Goal: Task Accomplishment & Management: Use online tool/utility

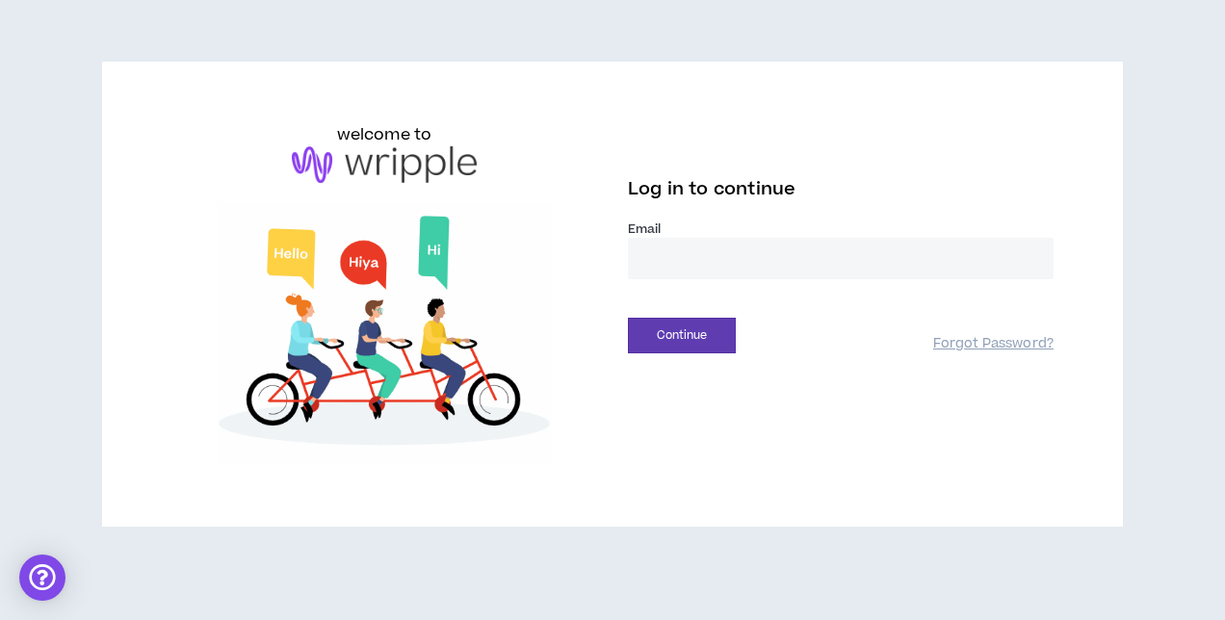
click at [898, 252] on input "email" at bounding box center [841, 258] width 426 height 41
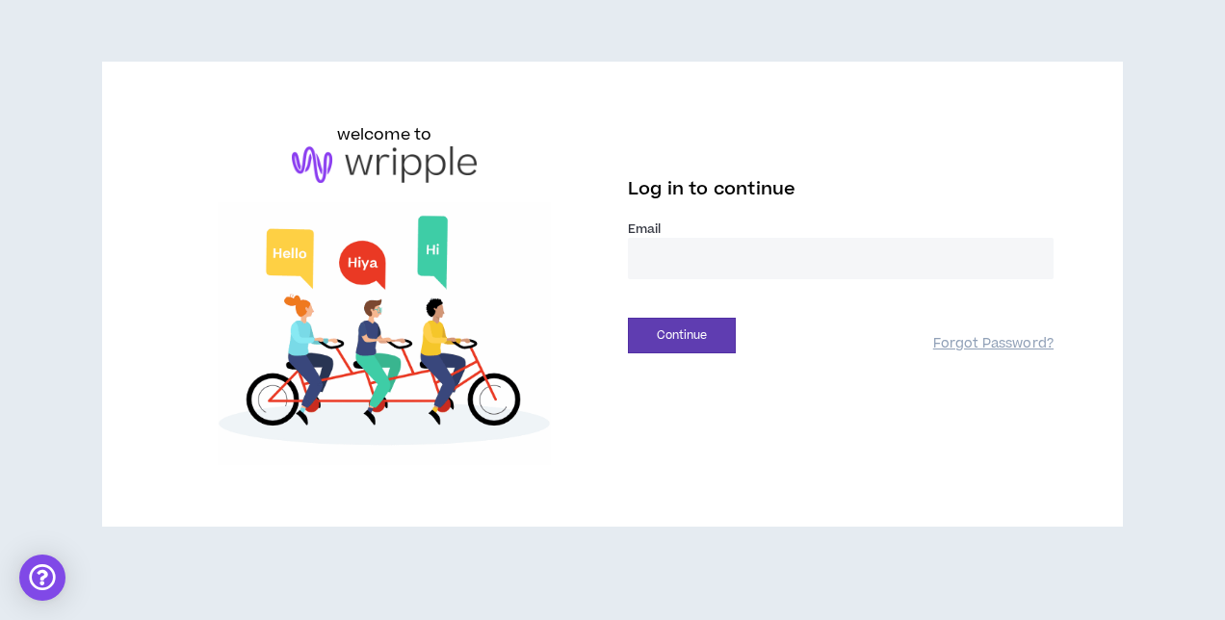
type input "**********"
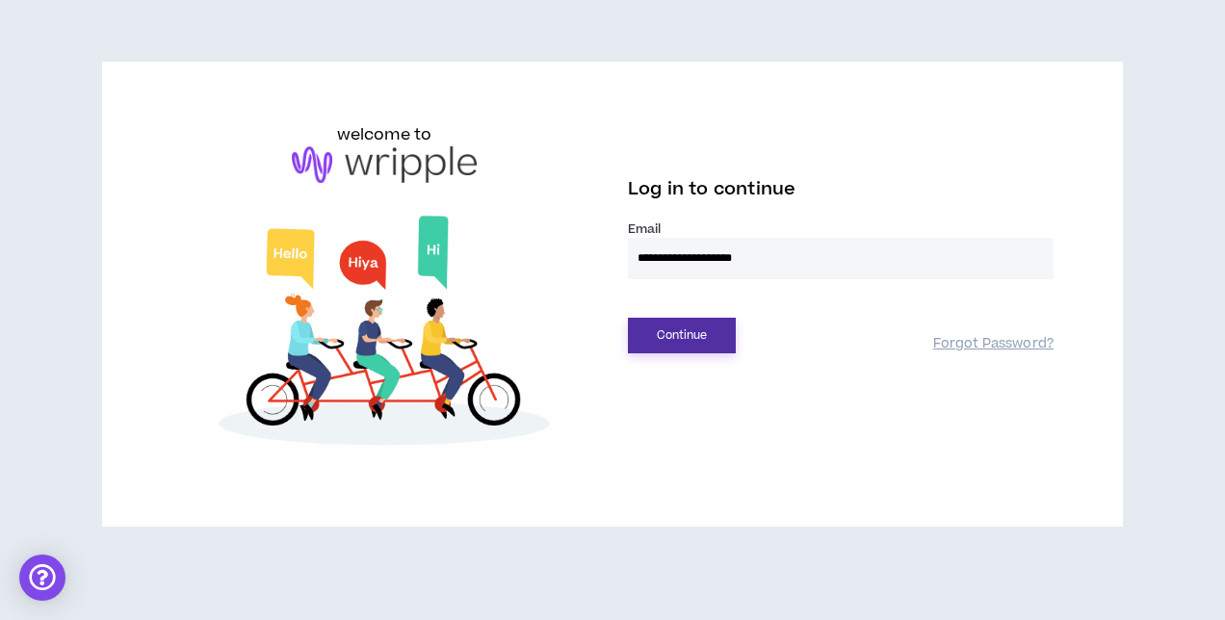
click at [665, 341] on button "Continue" at bounding box center [682, 336] width 108 height 36
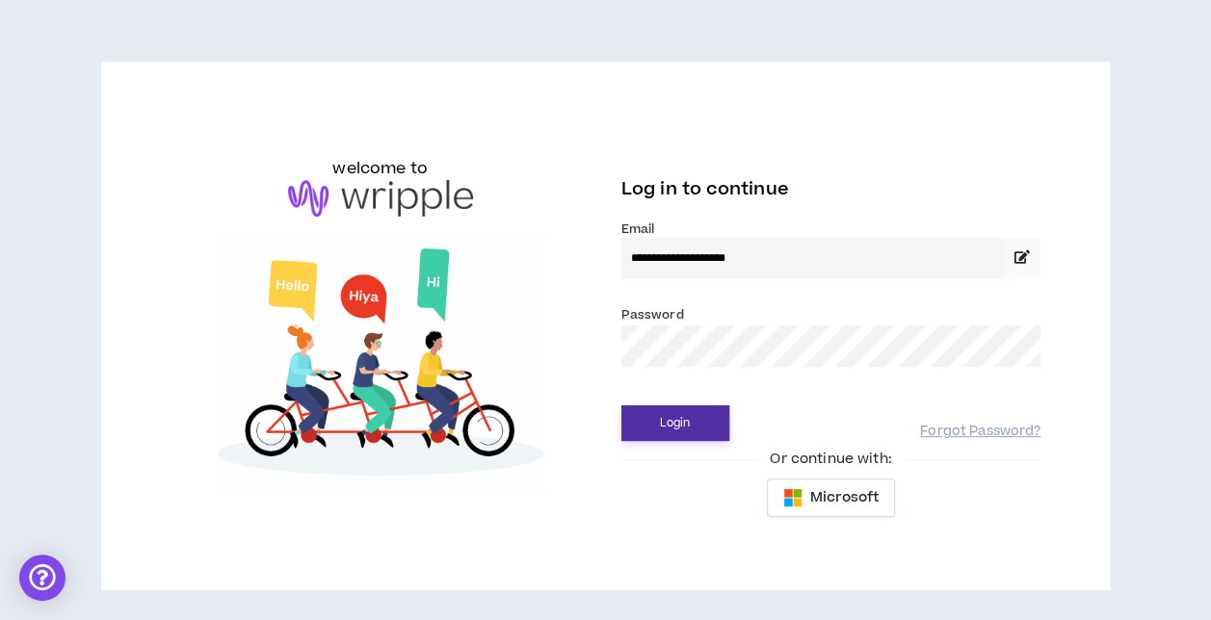
click at [621, 405] on button "Login" at bounding box center [675, 423] width 108 height 36
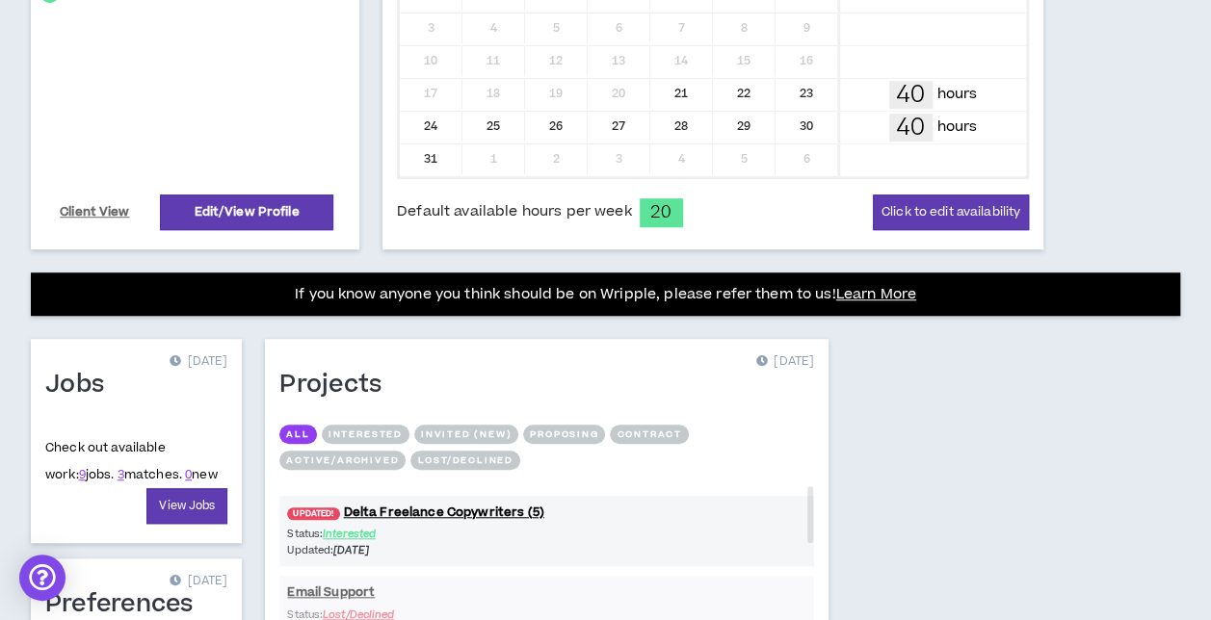
scroll to position [578, 0]
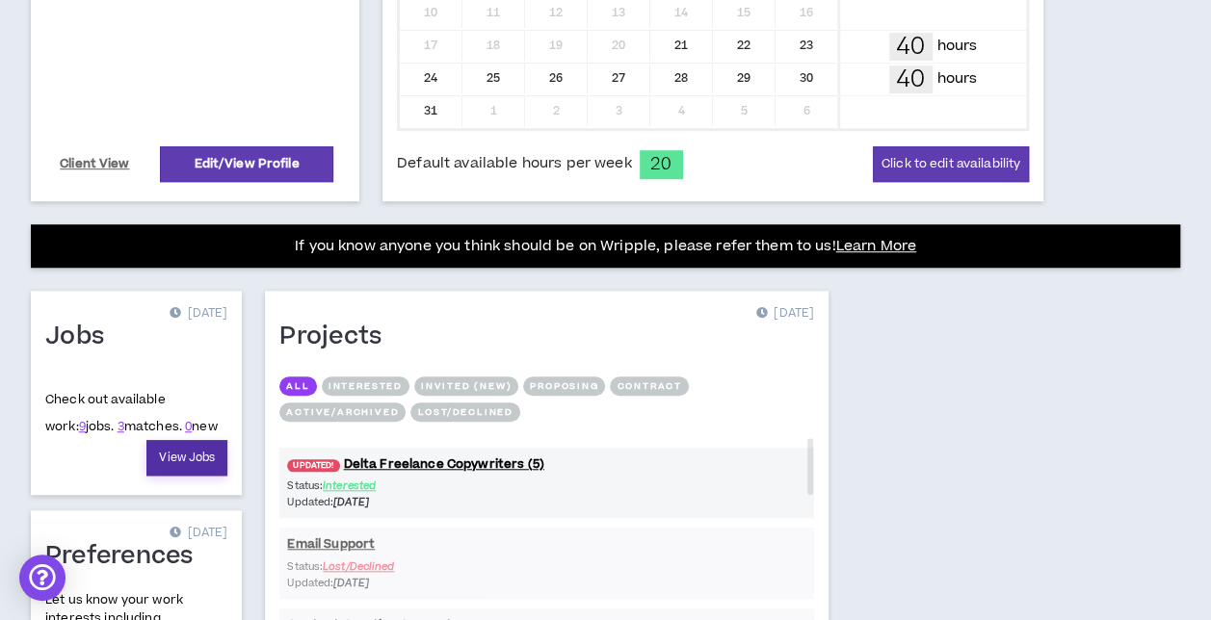
click at [179, 468] on link "View Jobs" at bounding box center [186, 458] width 81 height 36
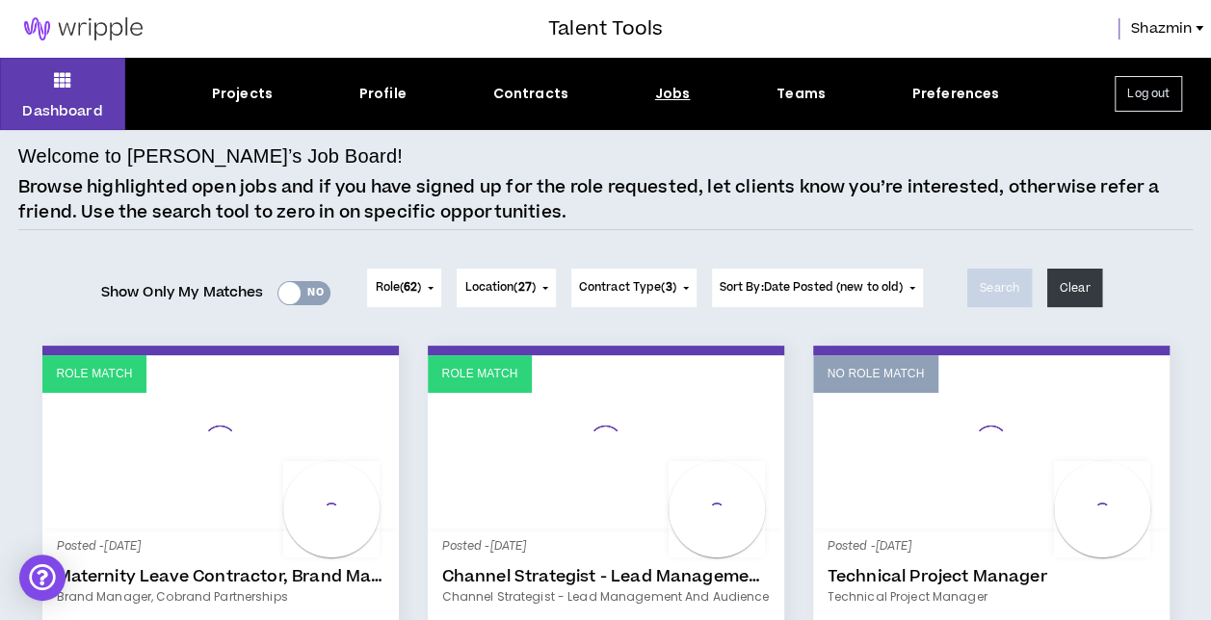
scroll to position [193, 0]
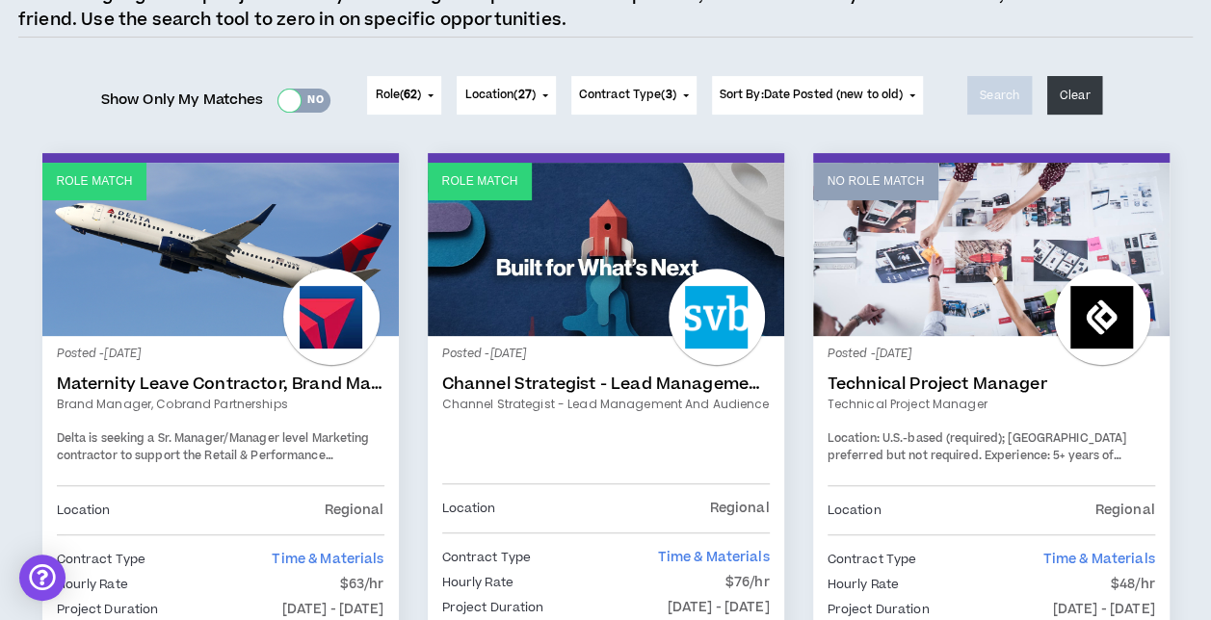
click at [283, 106] on div at bounding box center [289, 101] width 22 height 22
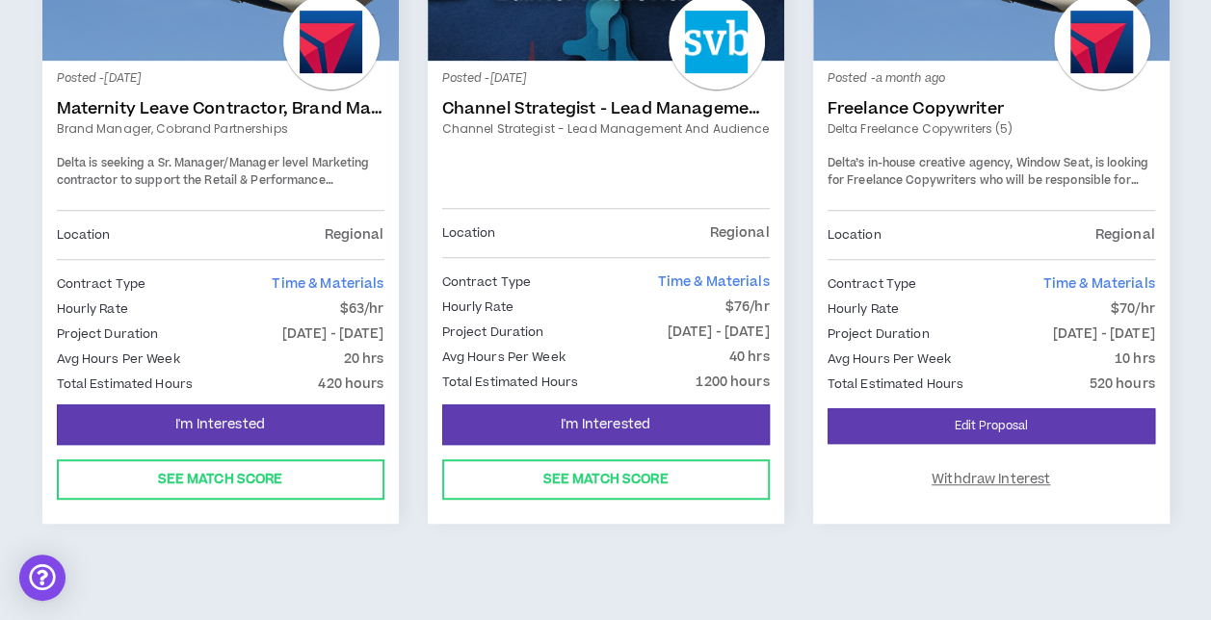
scroll to position [472, 0]
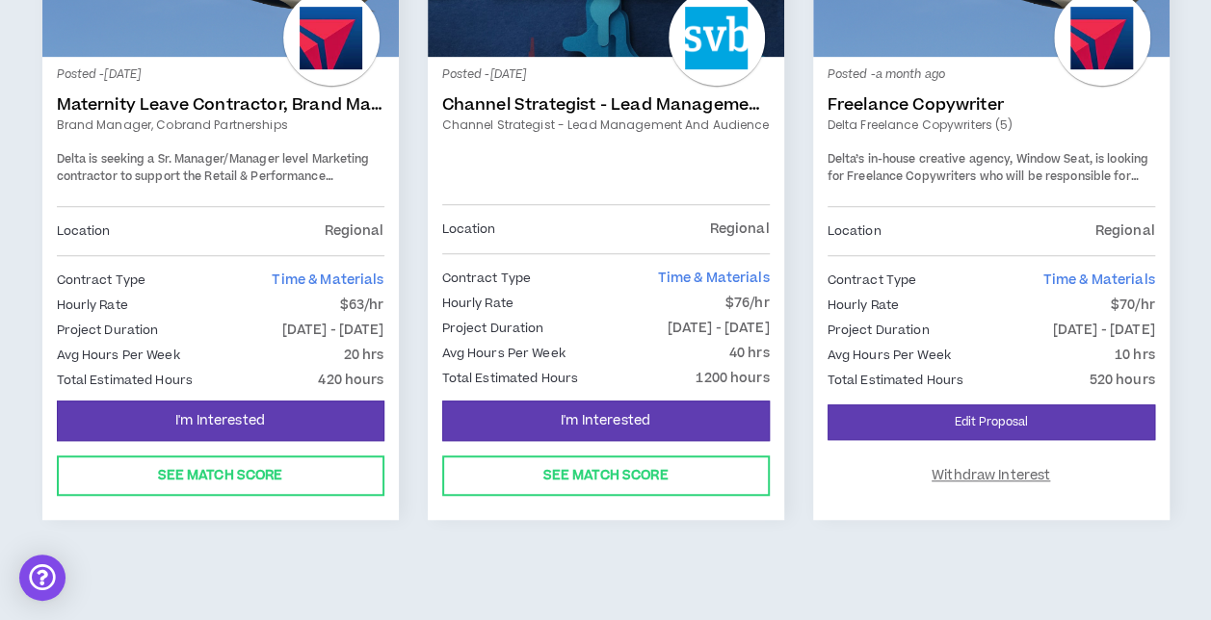
click at [599, 117] on link "Channel Strategist - Lead Management and Audience" at bounding box center [605, 125] width 327 height 17
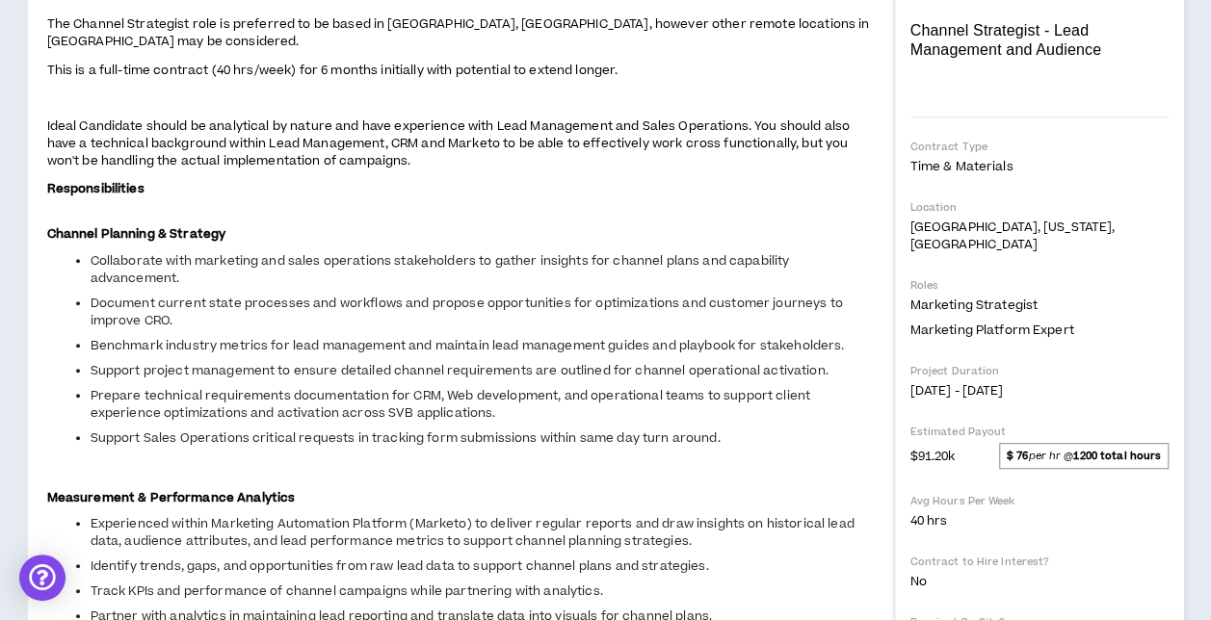
scroll to position [385, 0]
